Goal: Find specific page/section: Locate a particular part of the current website

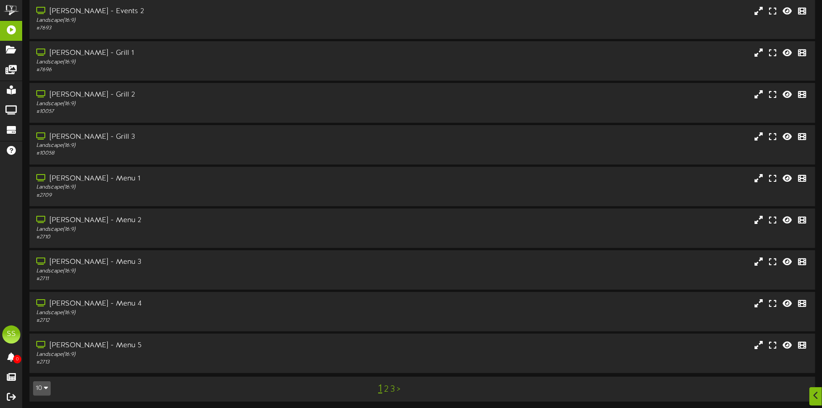
scroll to position [77, 0]
click at [40, 381] on button "10" at bounding box center [42, 386] width 18 height 14
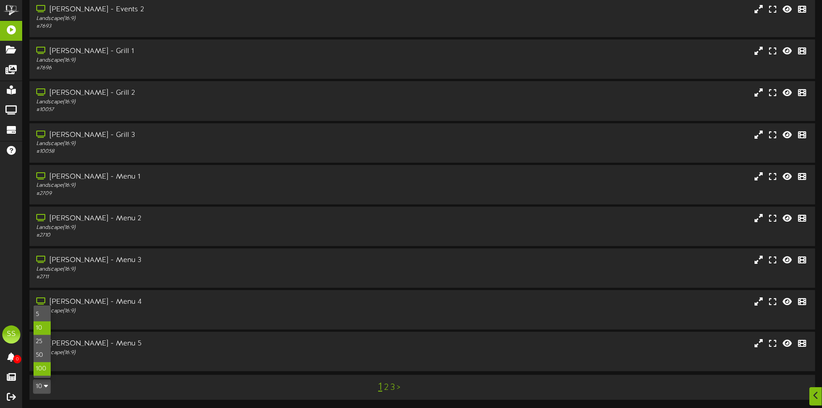
click at [40, 369] on div "100" at bounding box center [42, 369] width 17 height 14
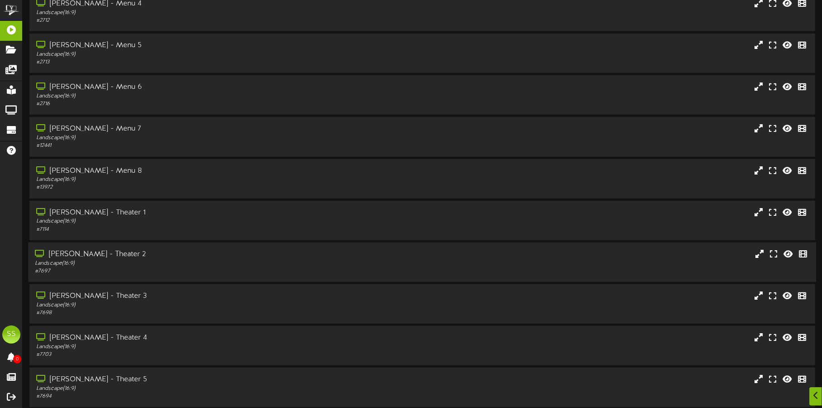
scroll to position [396, 0]
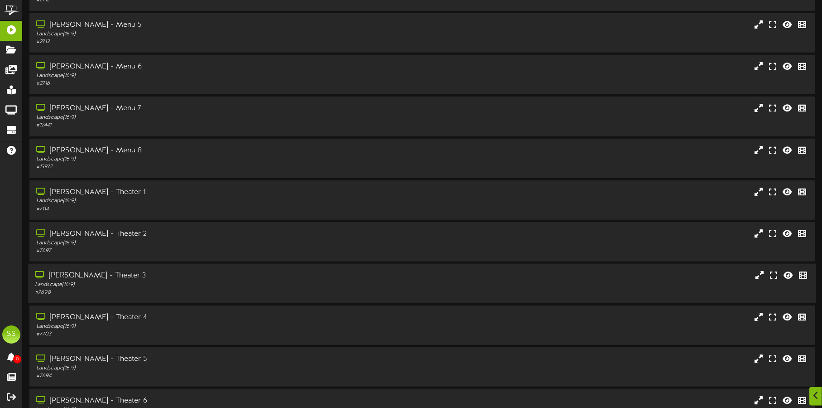
click at [183, 274] on div "Gilbert - Theater 3" at bounding box center [192, 275] width 315 height 10
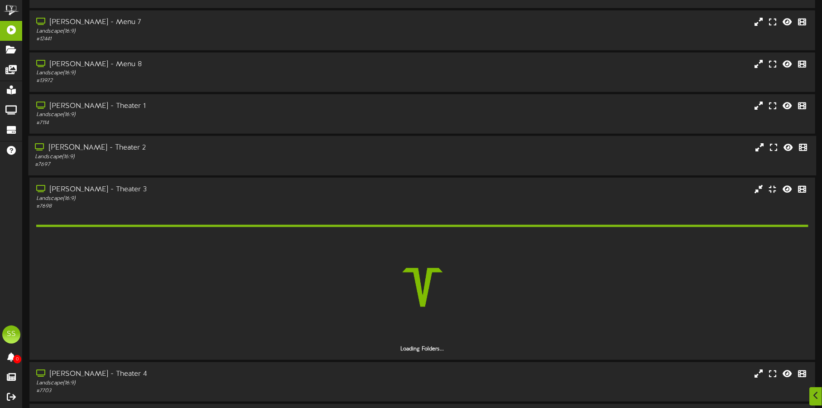
scroll to position [509, 0]
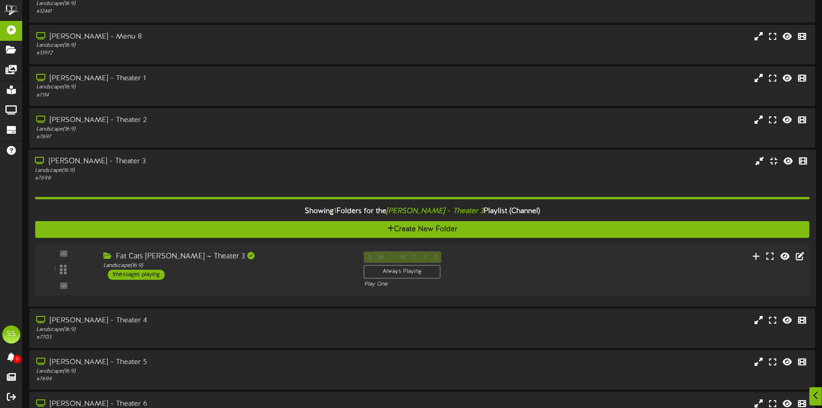
click at [283, 272] on div "Fat Cats Gilbert ~ Theater 3 Landscape ( 16:9 ) 1 messages playing" at bounding box center [226, 265] width 261 height 29
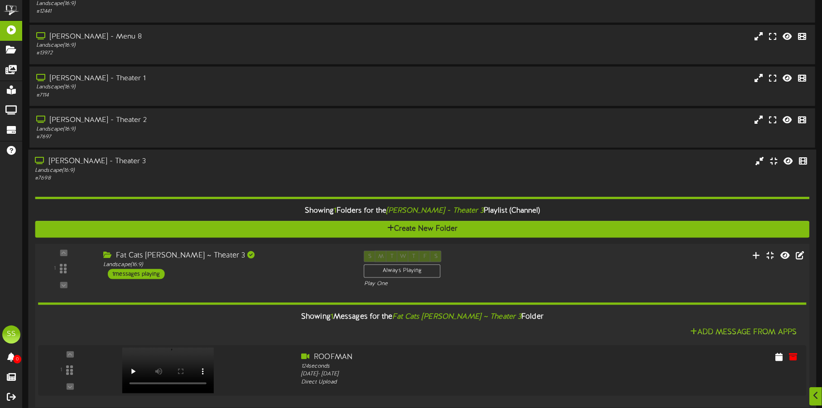
scroll to position [622, 0]
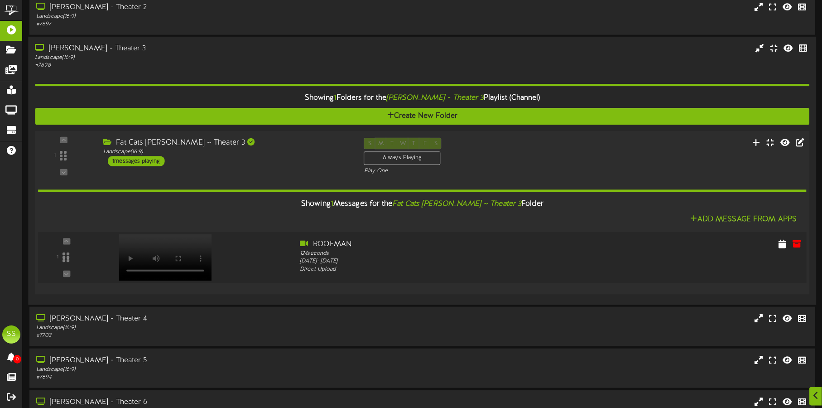
click at [152, 245] on video at bounding box center [165, 257] width 93 height 46
